Goal: Task Accomplishment & Management: Use online tool/utility

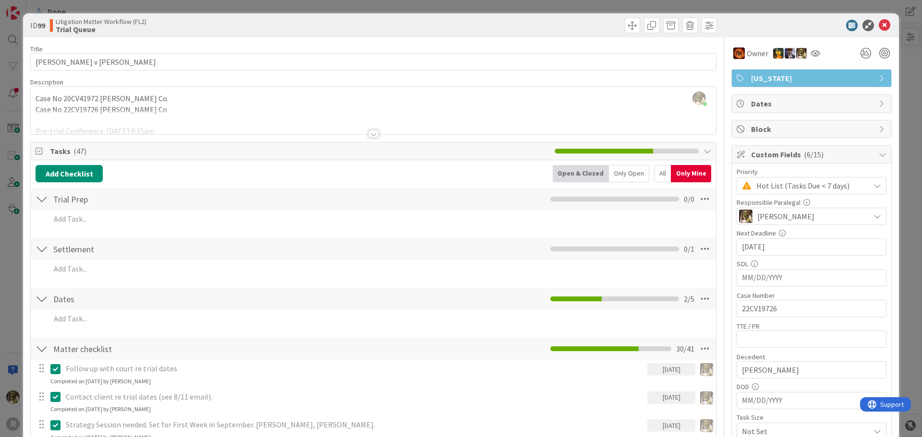
scroll to position [233, 0]
click at [882, 24] on icon at bounding box center [885, 26] width 12 height 12
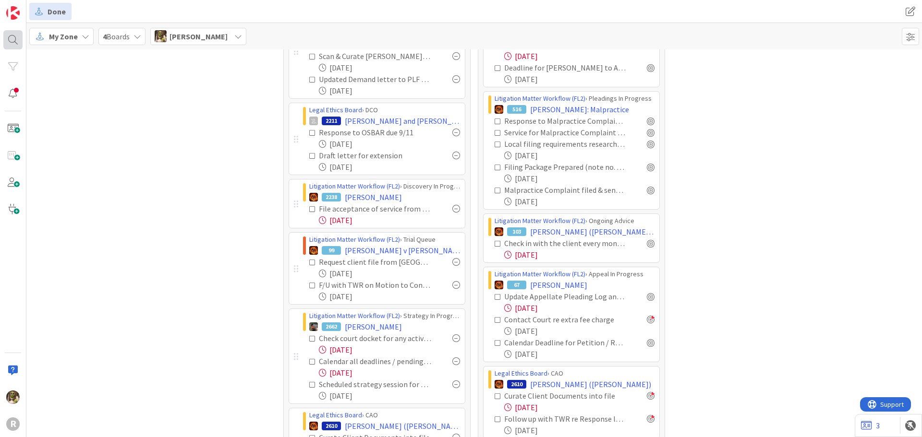
click at [17, 41] on div at bounding box center [12, 39] width 19 height 19
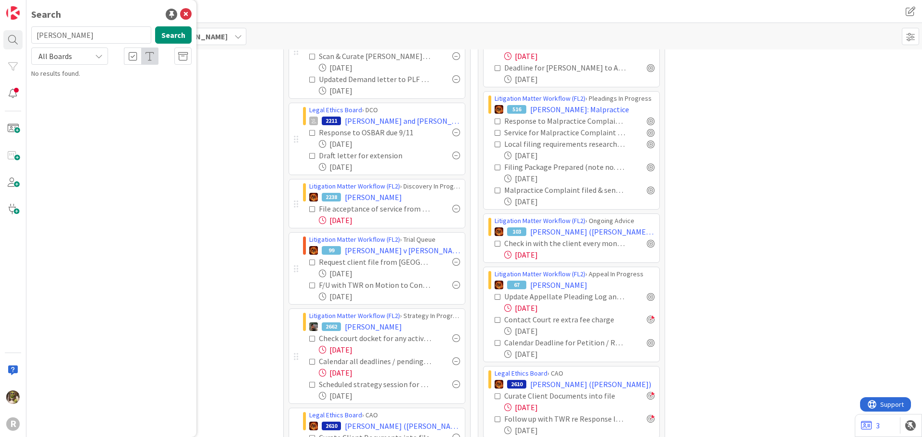
drag, startPoint x: 111, startPoint y: 35, endPoint x: -35, endPoint y: 20, distance: 146.2
click at [0, 20] on html "R Search ryan Search All Boards No results found. Done Done My Zone 4 Boards De…" at bounding box center [461, 218] width 922 height 437
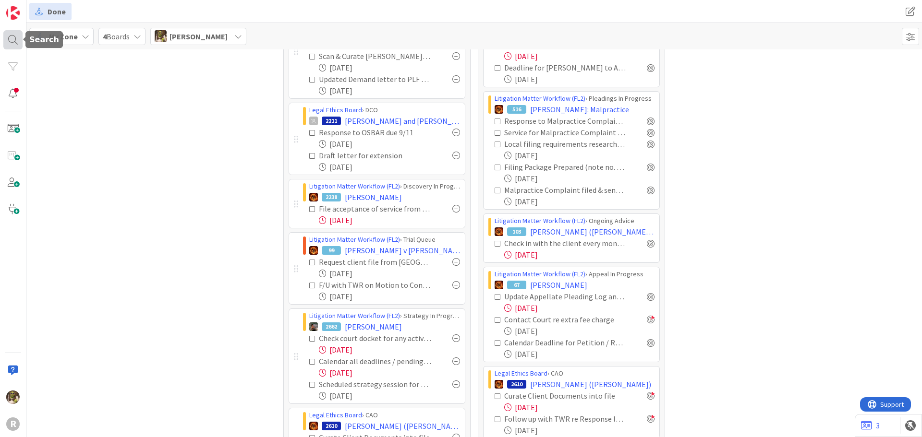
click at [14, 34] on div at bounding box center [12, 39] width 19 height 19
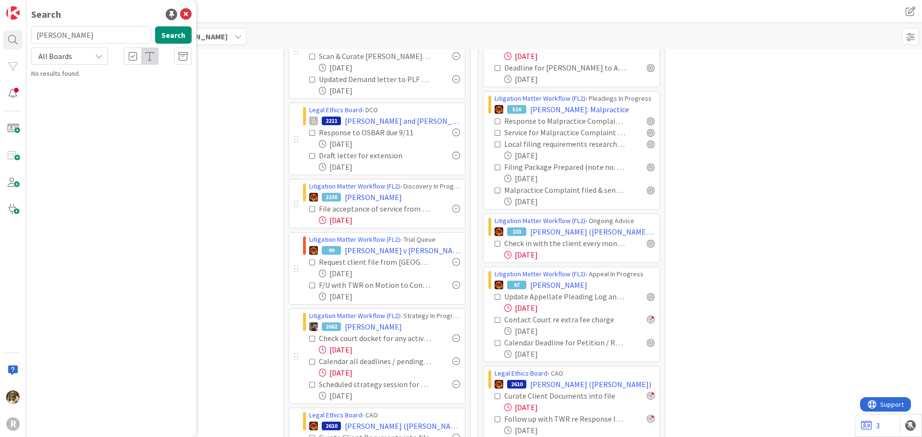
drag, startPoint x: 82, startPoint y: 38, endPoint x: 26, endPoint y: 35, distance: 55.8
click at [26, 35] on div "ryan Search" at bounding box center [111, 36] width 172 height 21
type input "dixson"
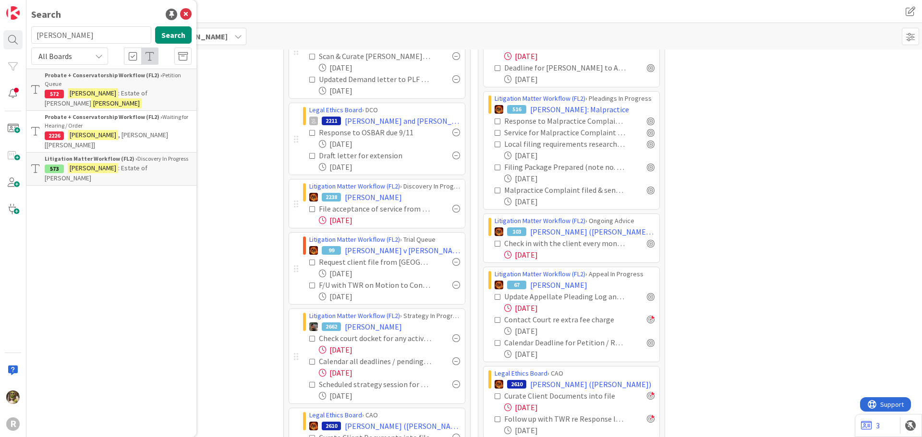
click at [147, 164] on span ": Estate of Pamela Dykman" at bounding box center [96, 173] width 103 height 19
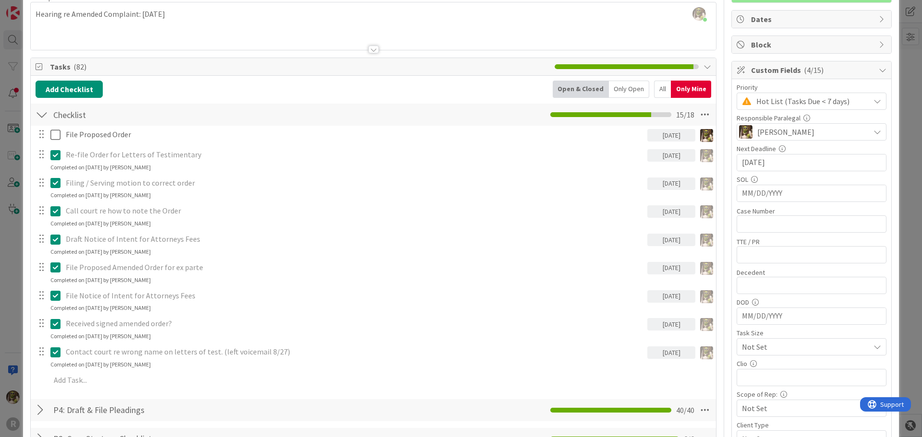
scroll to position [96, 0]
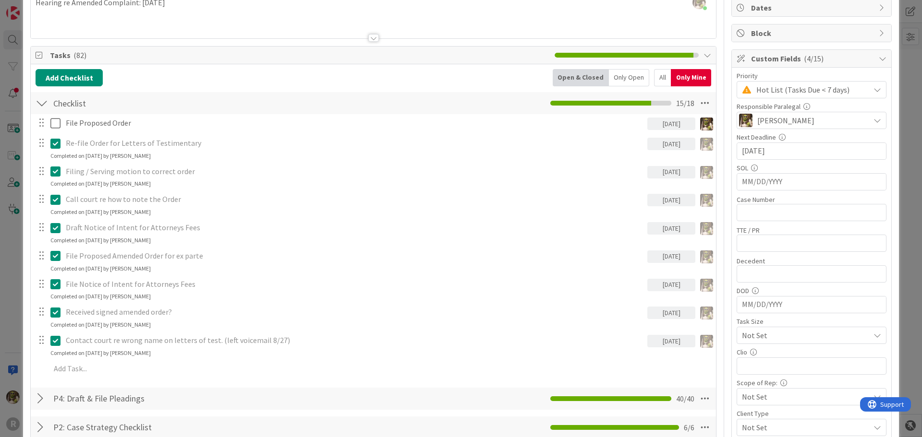
click at [654, 79] on div "All" at bounding box center [662, 77] width 17 height 17
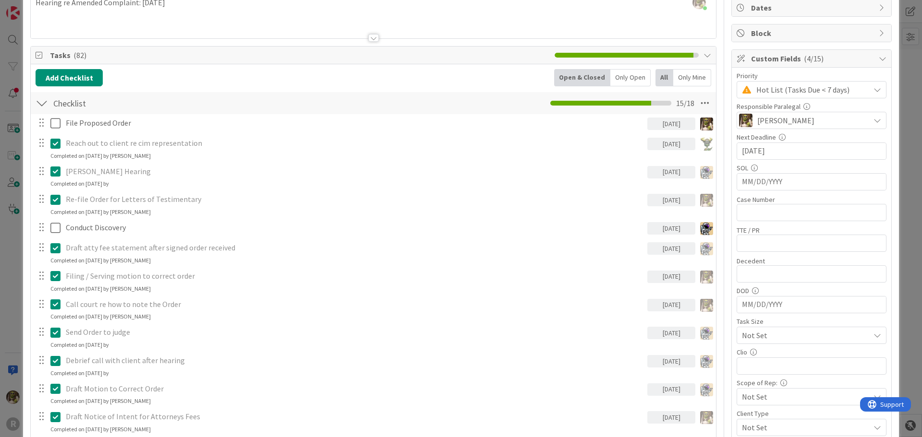
click at [627, 80] on div "Only Open" at bounding box center [630, 77] width 40 height 17
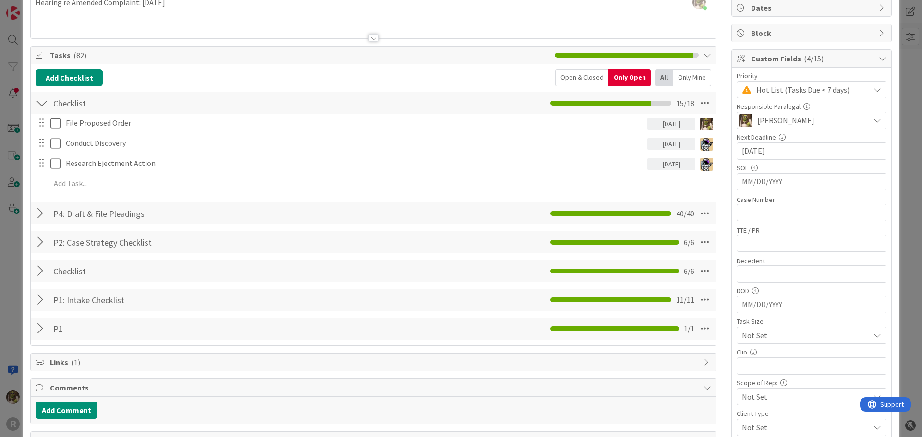
click at [677, 74] on div "Only Mine" at bounding box center [692, 77] width 38 height 17
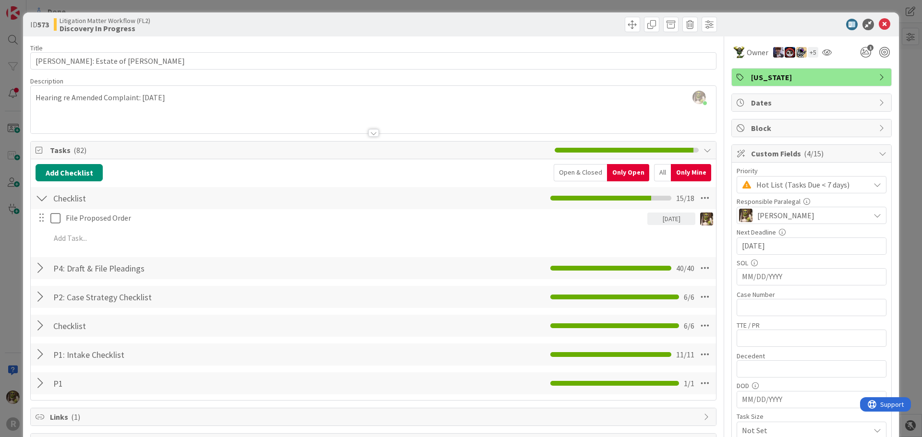
scroll to position [0, 0]
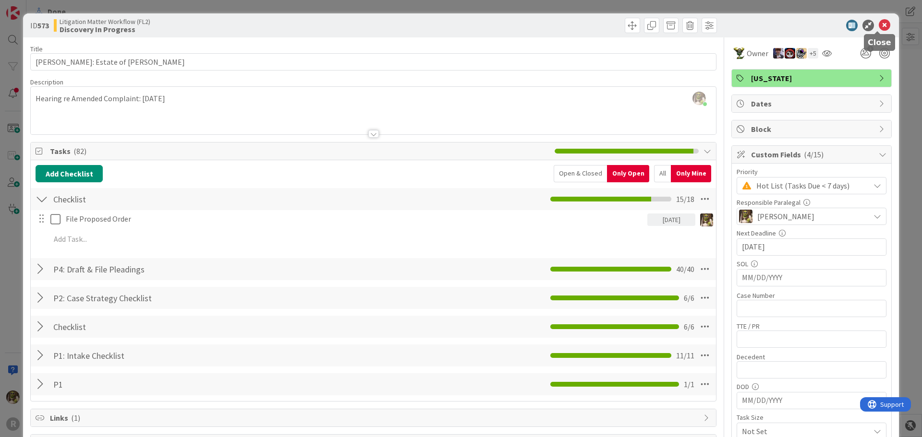
click at [879, 22] on icon at bounding box center [885, 26] width 12 height 12
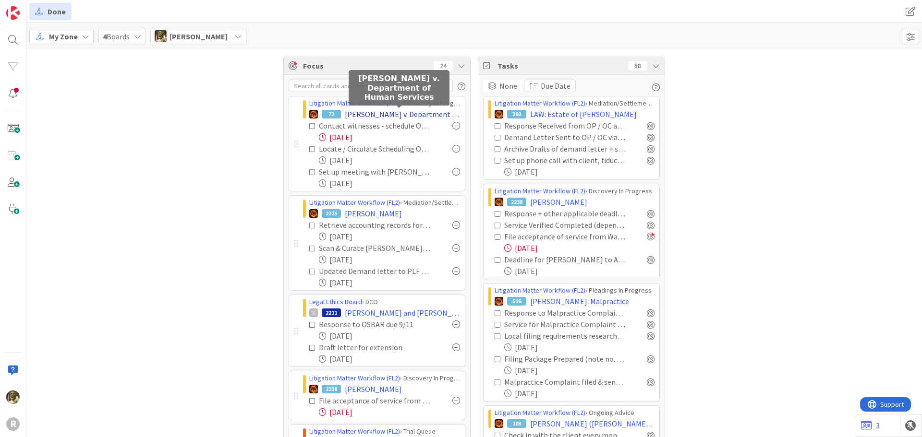
click at [376, 113] on span "[PERSON_NAME] v. Department of Human Services" at bounding box center [402, 115] width 115 height 12
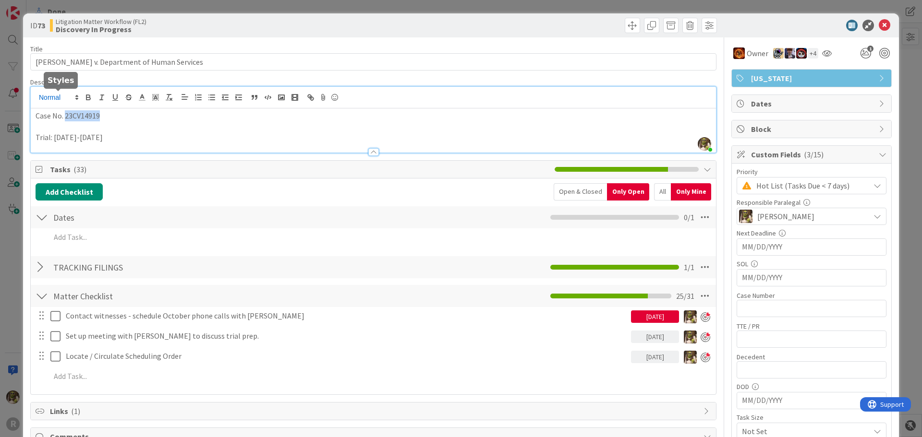
drag, startPoint x: 100, startPoint y: 96, endPoint x: 65, endPoint y: 102, distance: 35.0
click at [65, 102] on div "Devine Gines just joined Case No. 23CV14919 Trial: January 12-13, 2026" at bounding box center [373, 120] width 685 height 66
copy p "23CV14919"
drag, startPoint x: 877, startPoint y: 26, endPoint x: 702, endPoint y: 47, distance: 175.9
click at [879, 26] on icon at bounding box center [885, 26] width 12 height 12
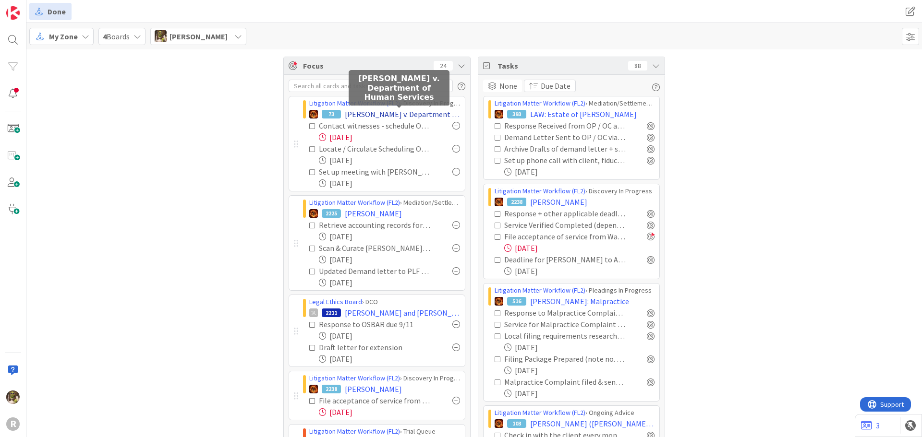
click at [392, 111] on span "[PERSON_NAME] v. Department of Human Services" at bounding box center [402, 115] width 115 height 12
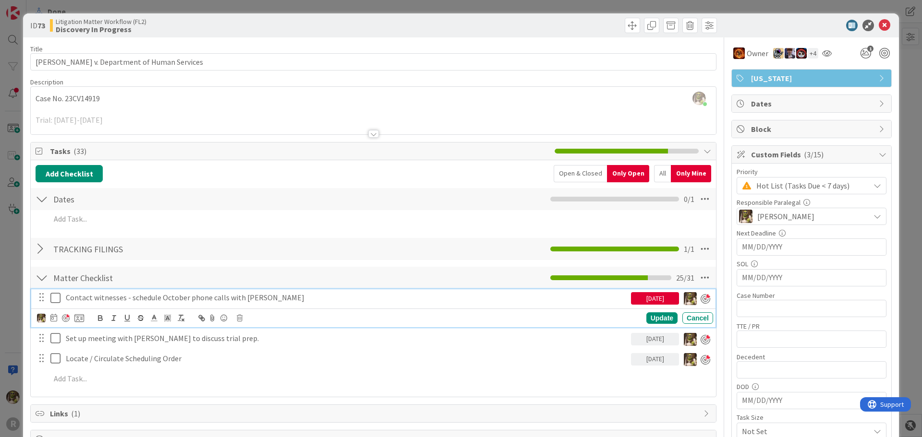
click at [99, 299] on p "Contact witnesses - schedule October phone calls with [PERSON_NAME]" at bounding box center [346, 297] width 561 height 11
click at [53, 319] on icon at bounding box center [53, 318] width 7 height 8
click at [318, 269] on div "Matter Checklist Checklist Name 16 / 64 Matter Checklist 25 / 31" at bounding box center [373, 278] width 685 height 22
click at [284, 300] on p "Contact witnesses - schedule October phone calls with [PERSON_NAME]" at bounding box center [346, 297] width 561 height 11
drag, startPoint x: 284, startPoint y: 300, endPoint x: 64, endPoint y: 297, distance: 219.9
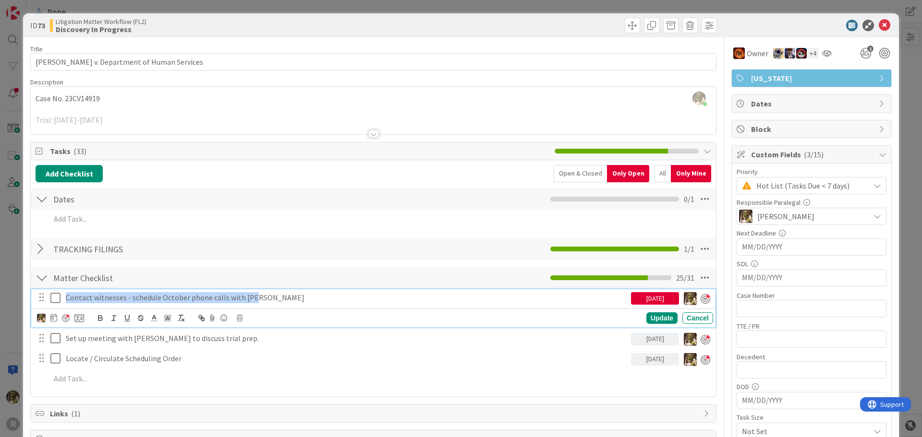
click at [64, 297] on div "Contact witnesses - schedule October phone calls with [PERSON_NAME]" at bounding box center [346, 297] width 569 height 17
click at [52, 317] on icon at bounding box center [53, 318] width 7 height 8
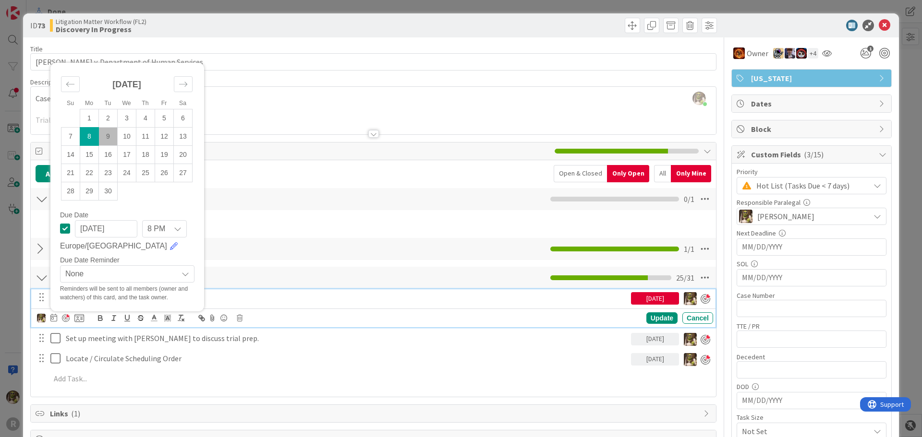
click at [105, 129] on td "9" at bounding box center [108, 136] width 19 height 18
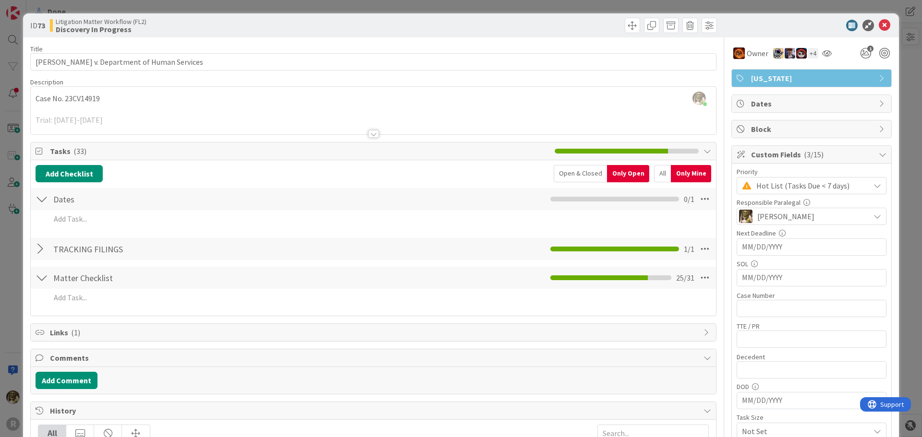
click at [39, 244] on div at bounding box center [42, 249] width 12 height 17
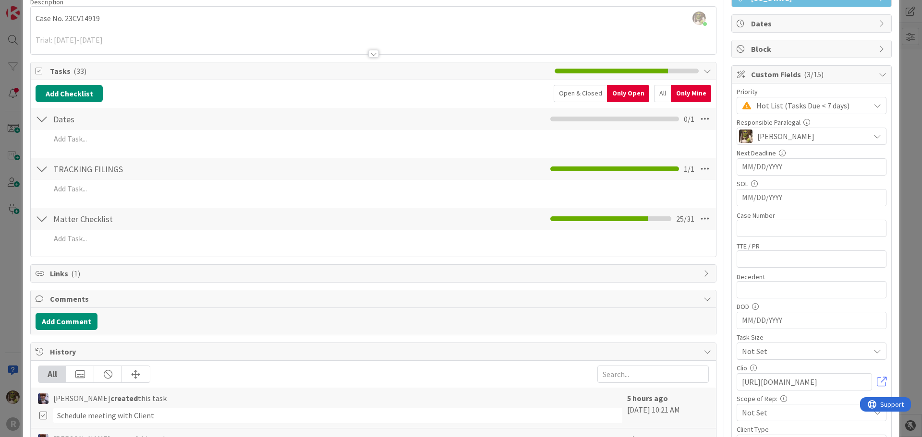
scroll to position [144, 0]
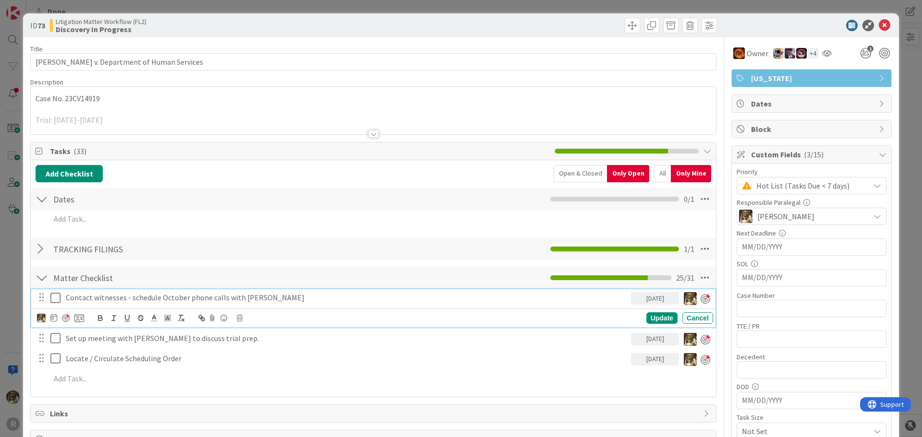
click at [134, 297] on p "Contact witnesses - schedule October phone calls with [PERSON_NAME]" at bounding box center [346, 297] width 561 height 11
drag, startPoint x: 281, startPoint y: 300, endPoint x: 204, endPoint y: 300, distance: 77.8
click at [204, 300] on p "Contact witnesses - schedule October phone calls with [PERSON_NAME]" at bounding box center [346, 297] width 561 height 11
click at [55, 299] on icon at bounding box center [55, 298] width 10 height 12
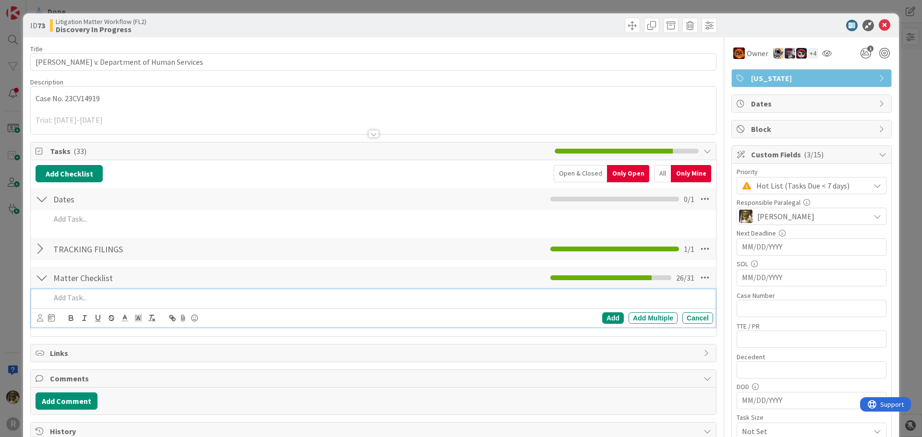
click at [75, 294] on p at bounding box center [379, 297] width 659 height 11
click at [41, 319] on icon at bounding box center [40, 317] width 6 height 7
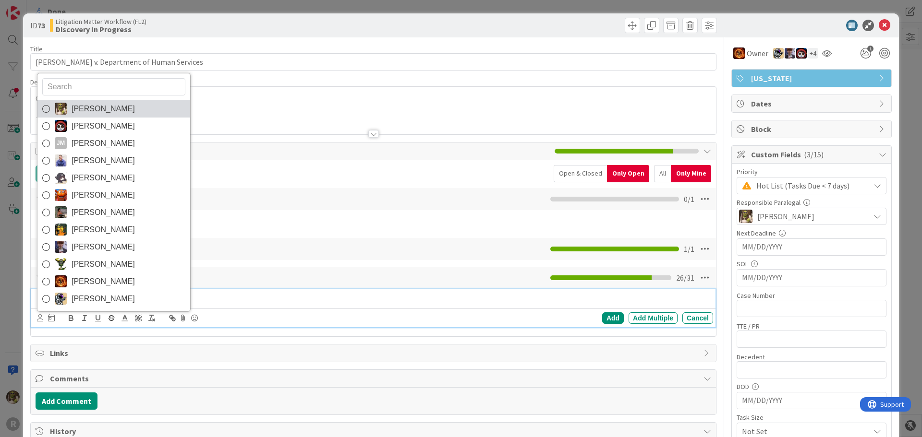
click at [64, 112] on img at bounding box center [61, 109] width 12 height 12
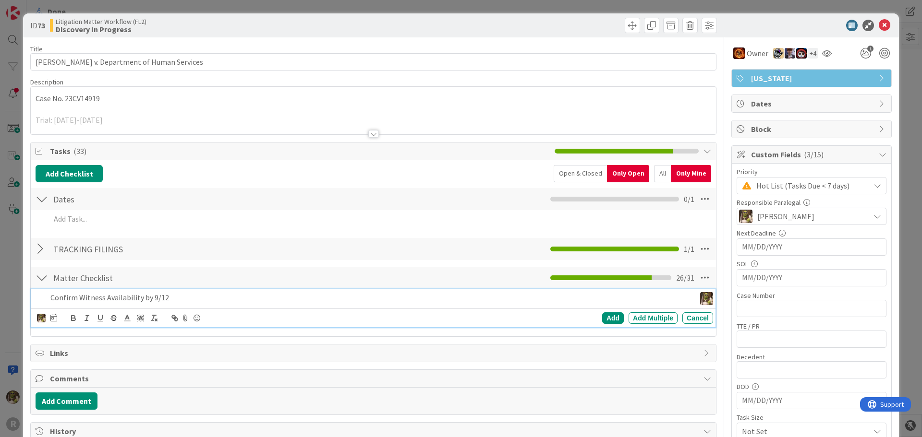
click at [52, 318] on icon at bounding box center [53, 318] width 7 height 8
click at [110, 400] on td "9" at bounding box center [108, 398] width 19 height 18
click at [613, 318] on div "Add" at bounding box center [613, 319] width 22 height 12
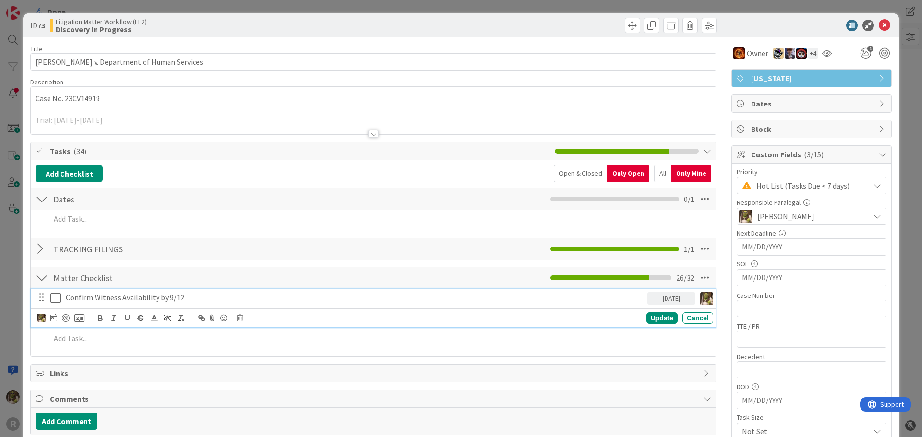
click at [92, 302] on p "Confirm Witness Availability by 9/12" at bounding box center [355, 297] width 578 height 11
click at [66, 318] on div at bounding box center [66, 318] width 8 height 8
click at [879, 28] on icon at bounding box center [885, 26] width 12 height 12
